Goal: Task Accomplishment & Management: Use online tool/utility

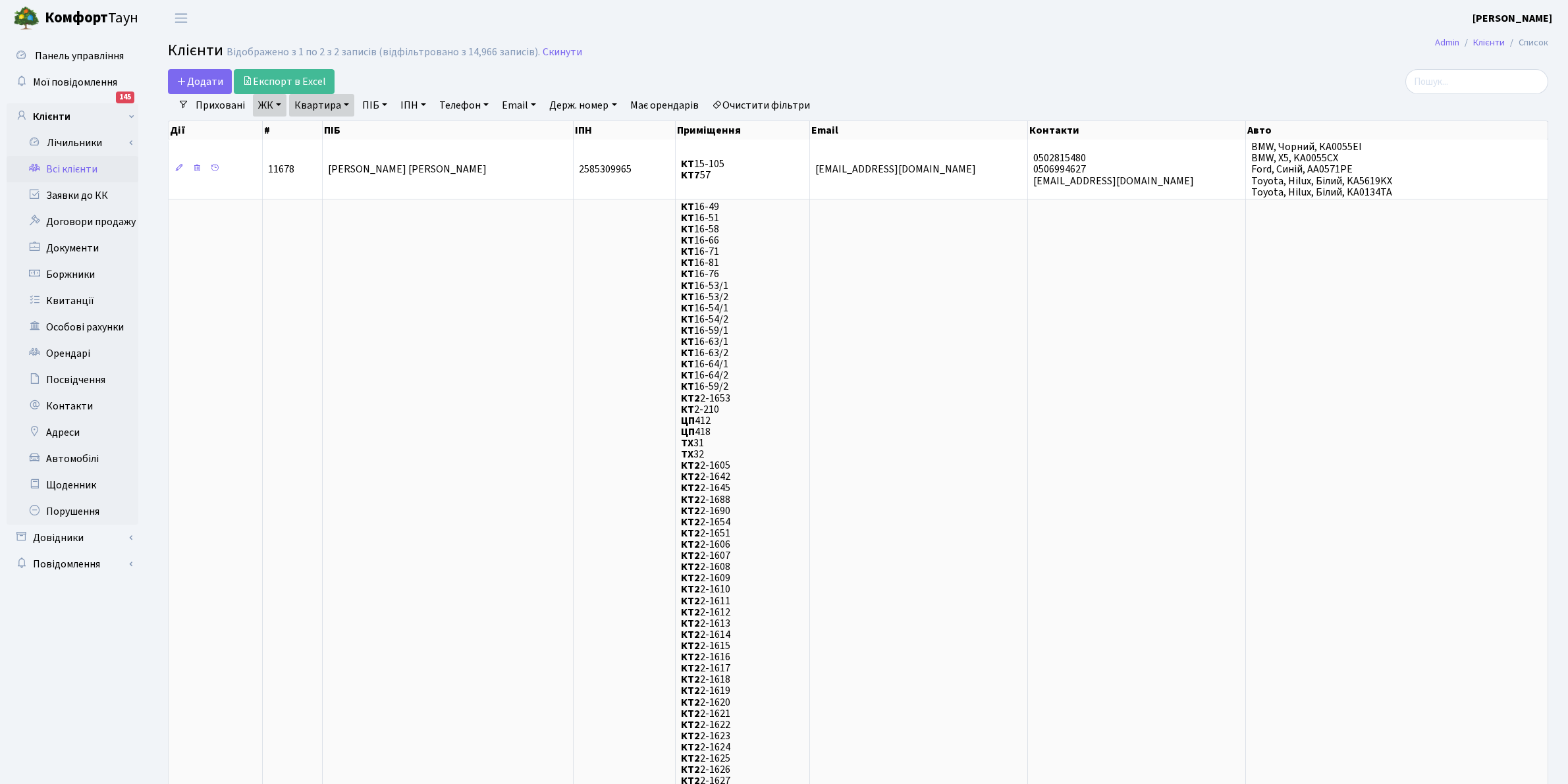
select select "25"
click at [1209, 43] on h2 "Клієнти Відображено з 1 по 2 з 2 записів (відфільтровано з 14,966 записів). Ски…" at bounding box center [858, 53] width 1380 height 22
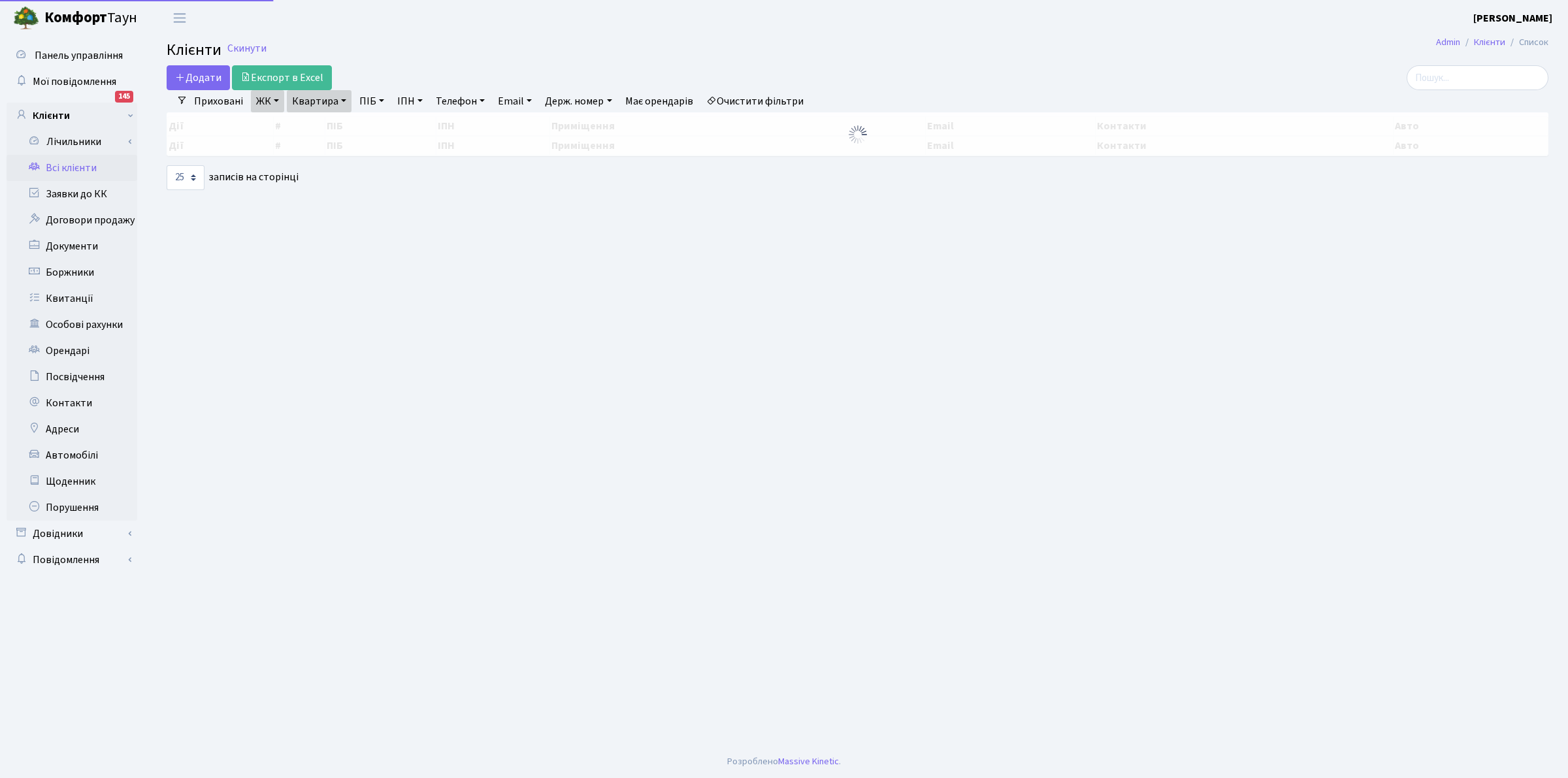
select select "25"
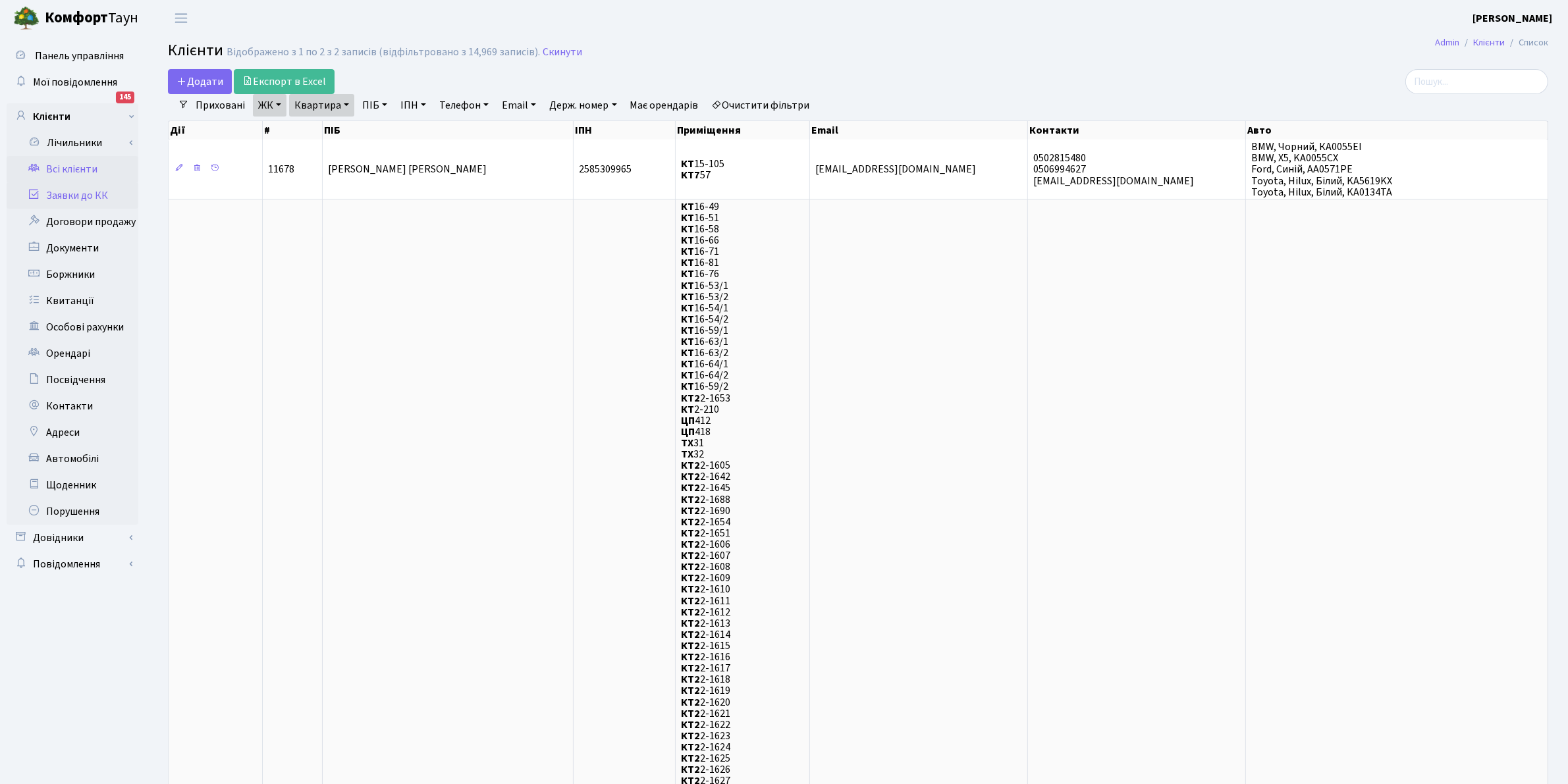
click at [56, 196] on link "Заявки до КК" at bounding box center [73, 195] width 132 height 27
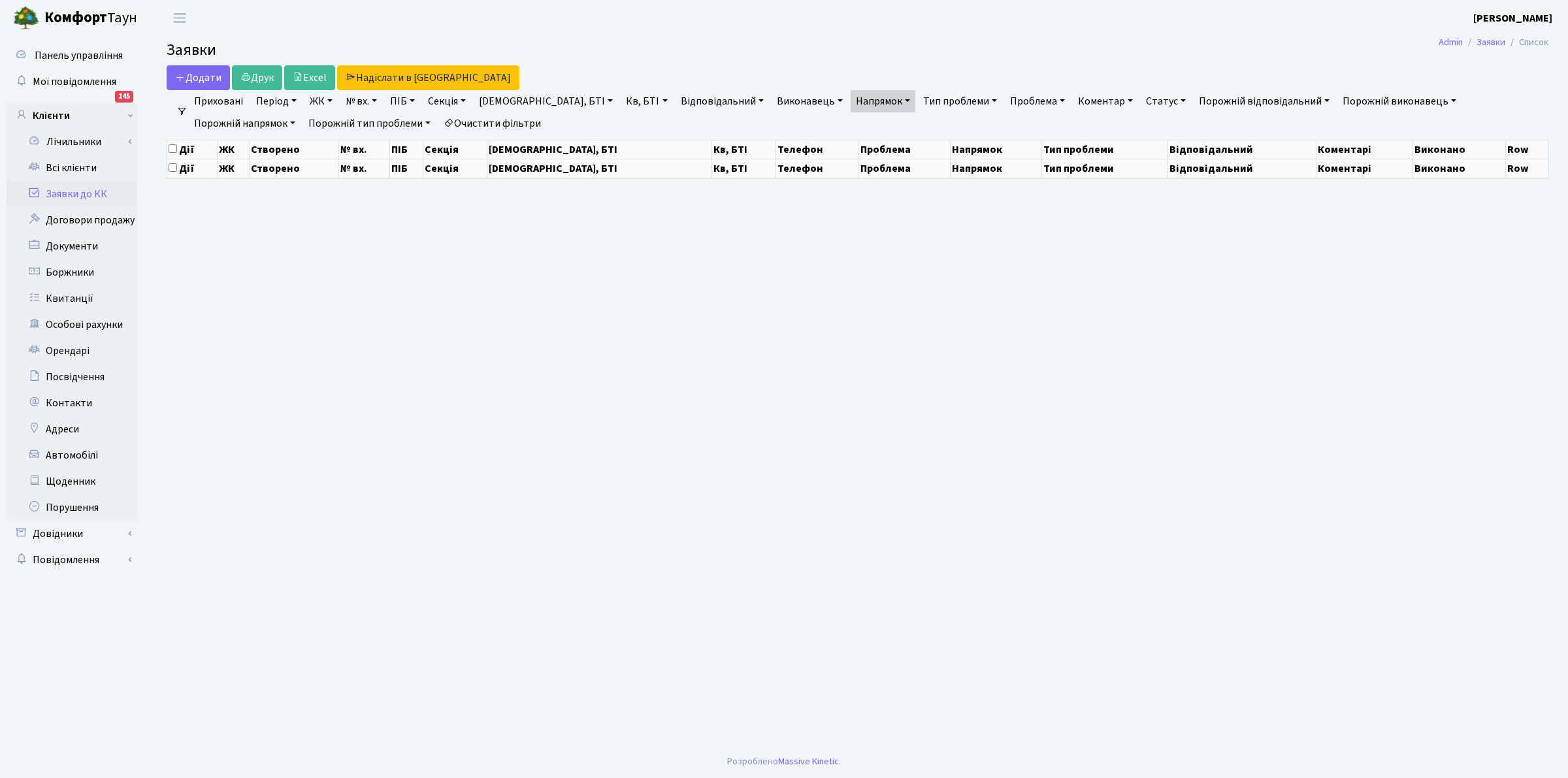
select select "25"
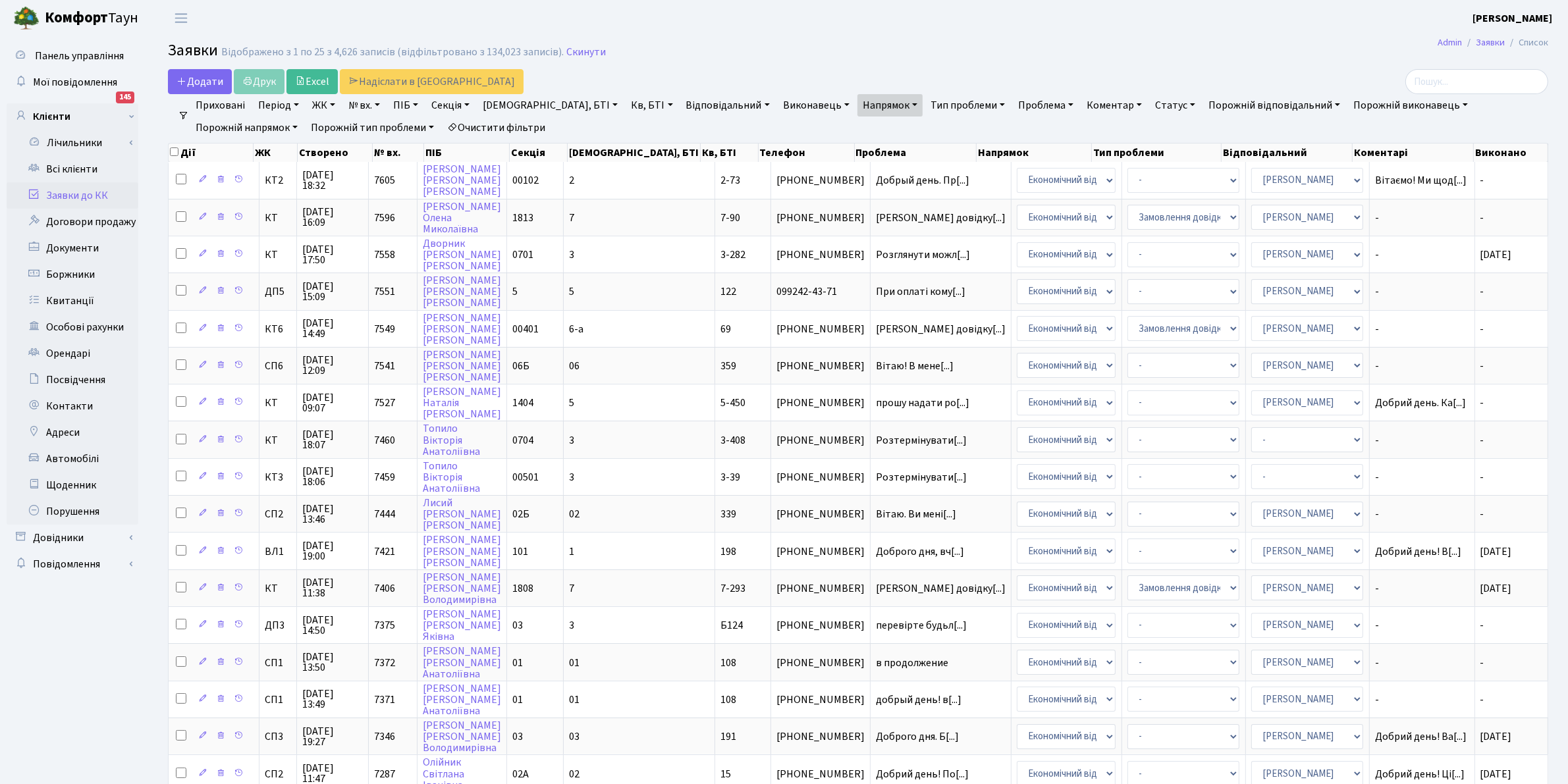
click at [858, 101] on link "Напрямок" at bounding box center [890, 105] width 65 height 22
click at [860, 276] on li "Економічний відділ" at bounding box center [940, 265] width 159 height 23
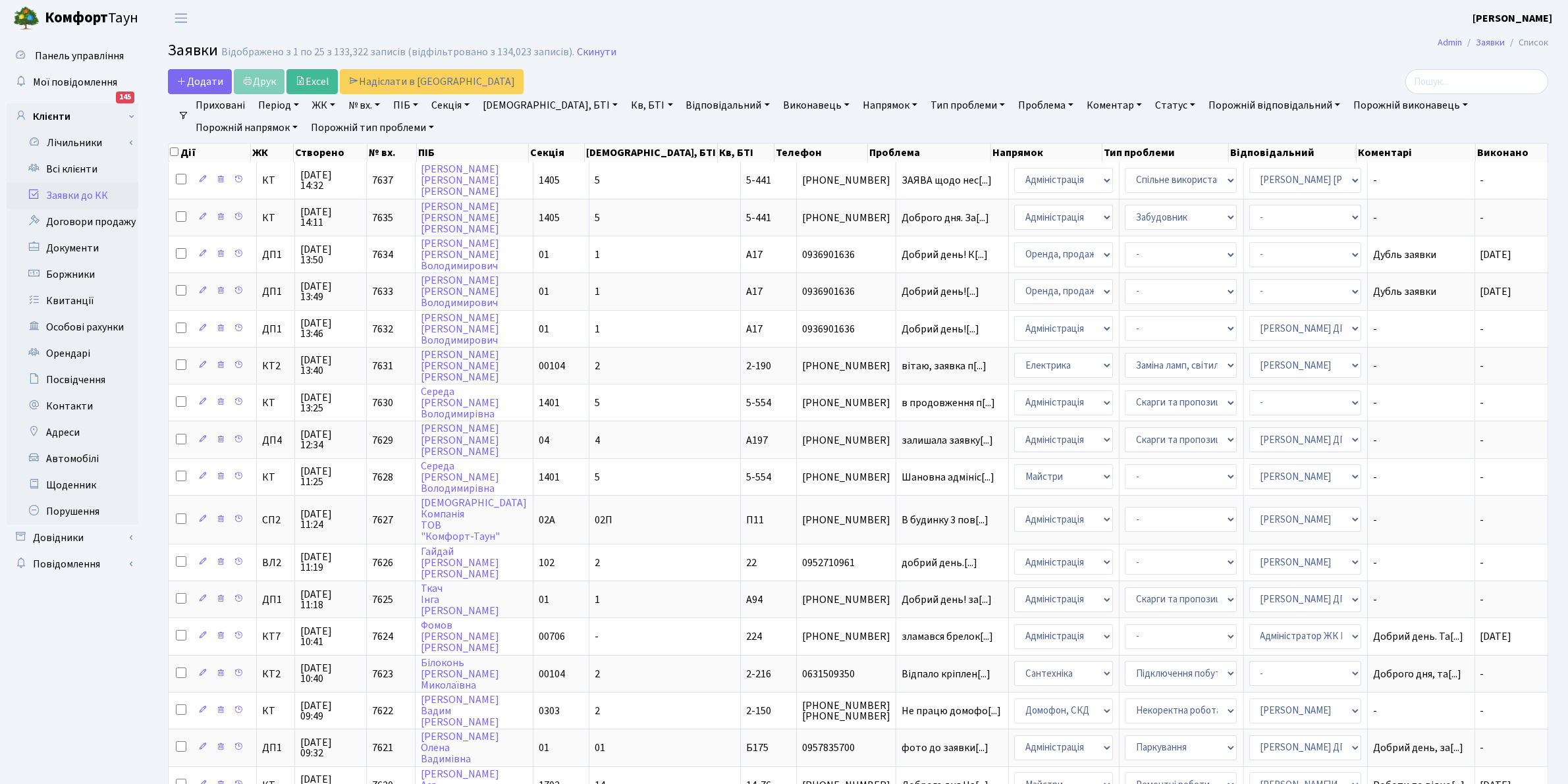
click at [858, 108] on link "Напрямок" at bounding box center [890, 105] width 65 height 22
click at [860, 241] on li "Економічний відділ" at bounding box center [940, 240] width 159 height 23
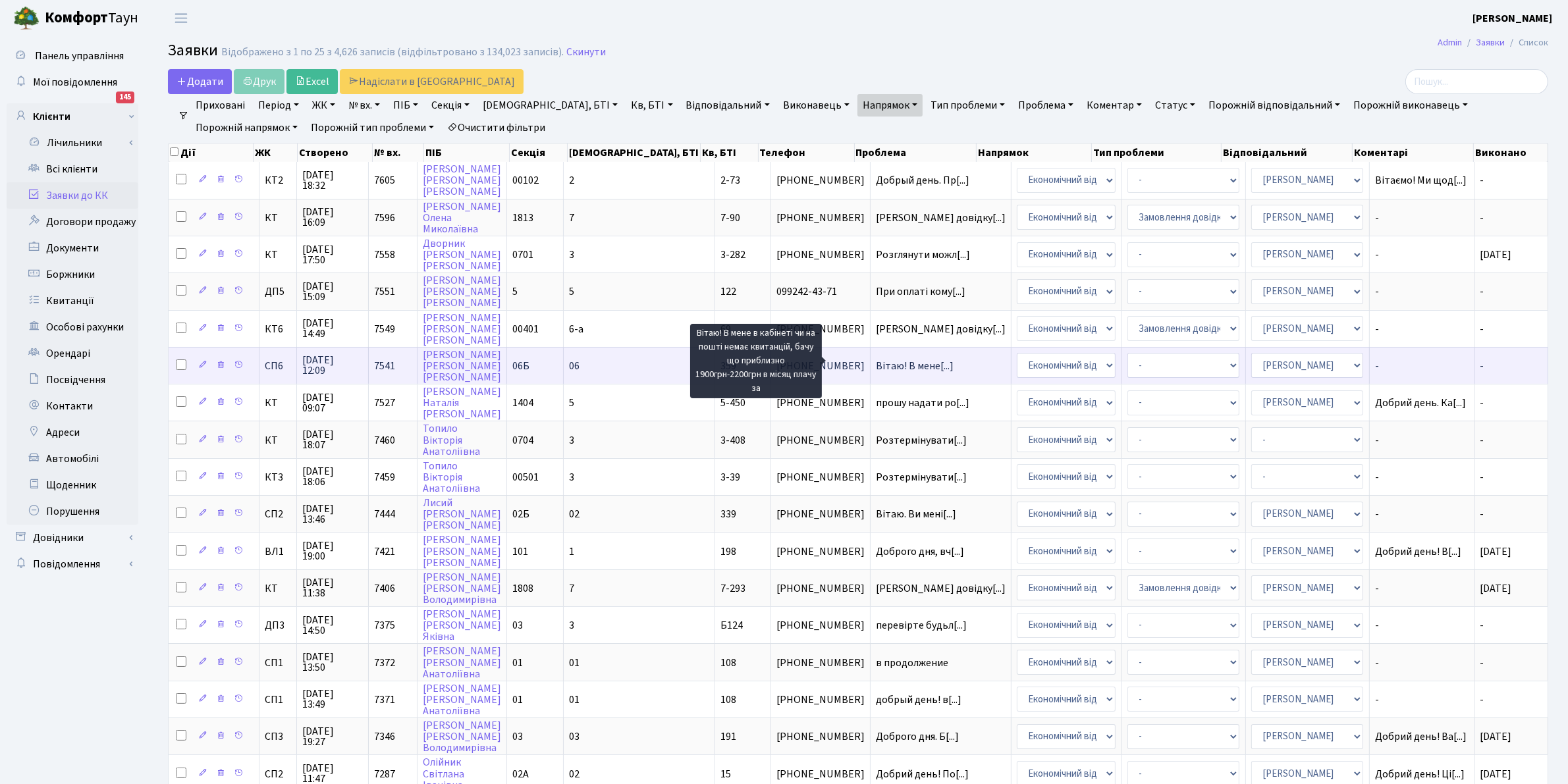
click at [875, 363] on span "Вітаю! В мене[...]" at bounding box center [914, 366] width 78 height 15
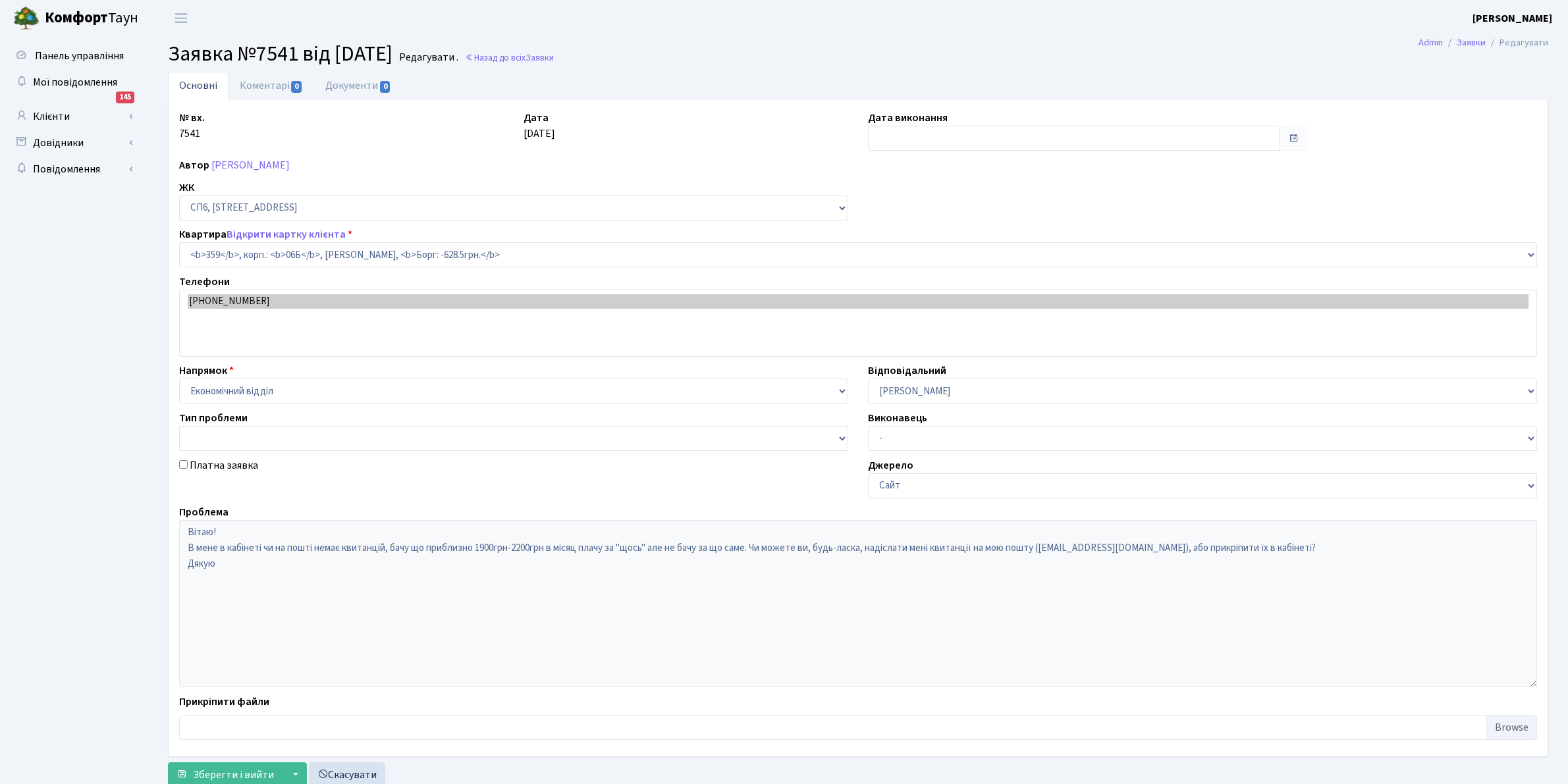
select select "22027"
